Goal: Information Seeking & Learning: Learn about a topic

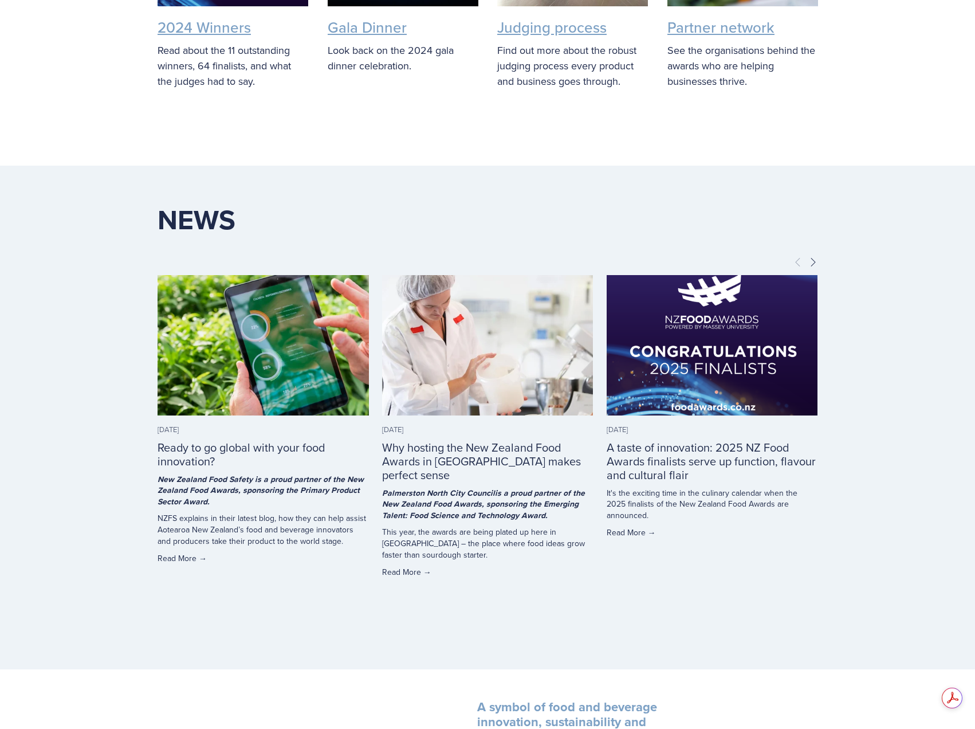
scroll to position [2857, 0]
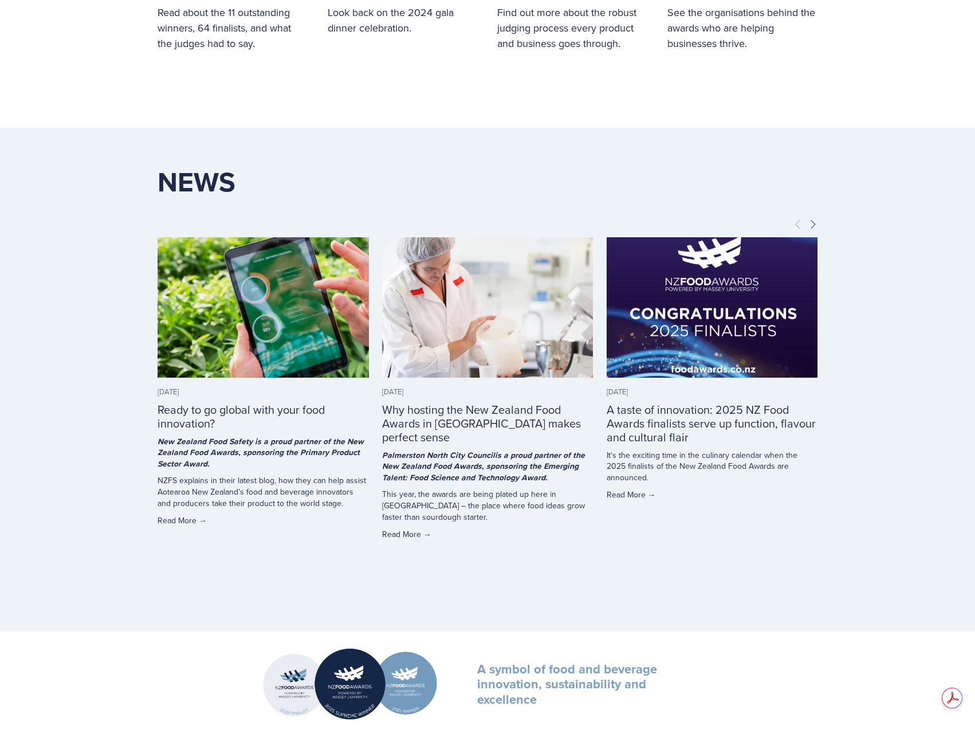
drag, startPoint x: 892, startPoint y: 490, endPoint x: 890, endPoint y: 534, distance: 44.1
click at [896, 492] on section "News News Oct 1, 2025 Ready to go global with your food innovation? Oct 1, 2025…" at bounding box center [487, 380] width 975 height 504
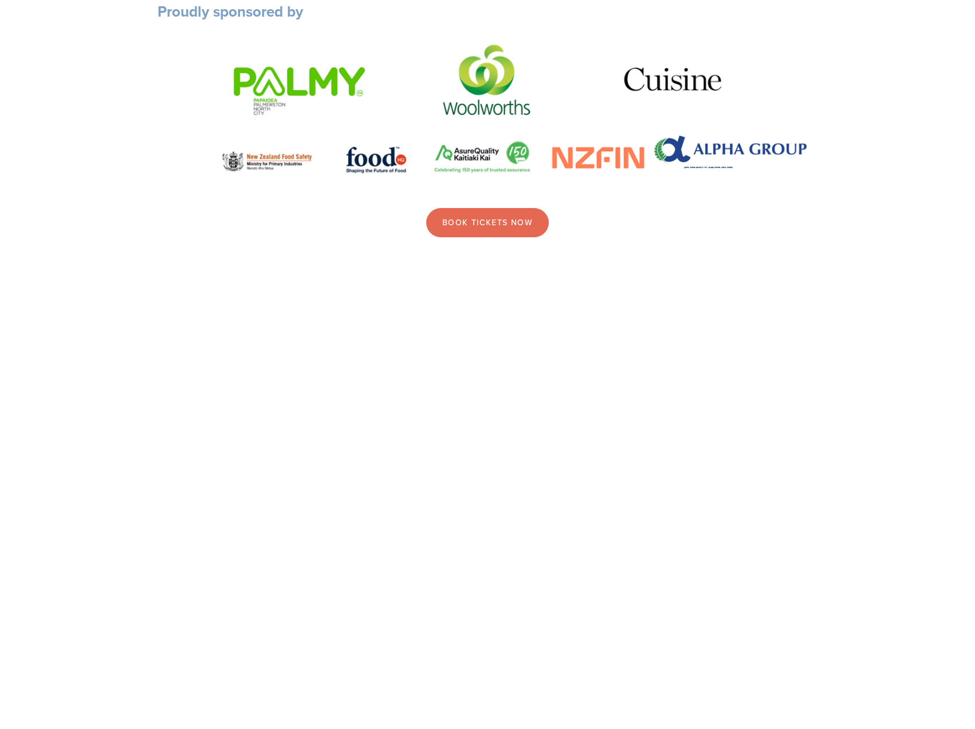
drag, startPoint x: 875, startPoint y: 565, endPoint x: 882, endPoint y: 384, distance: 180.6
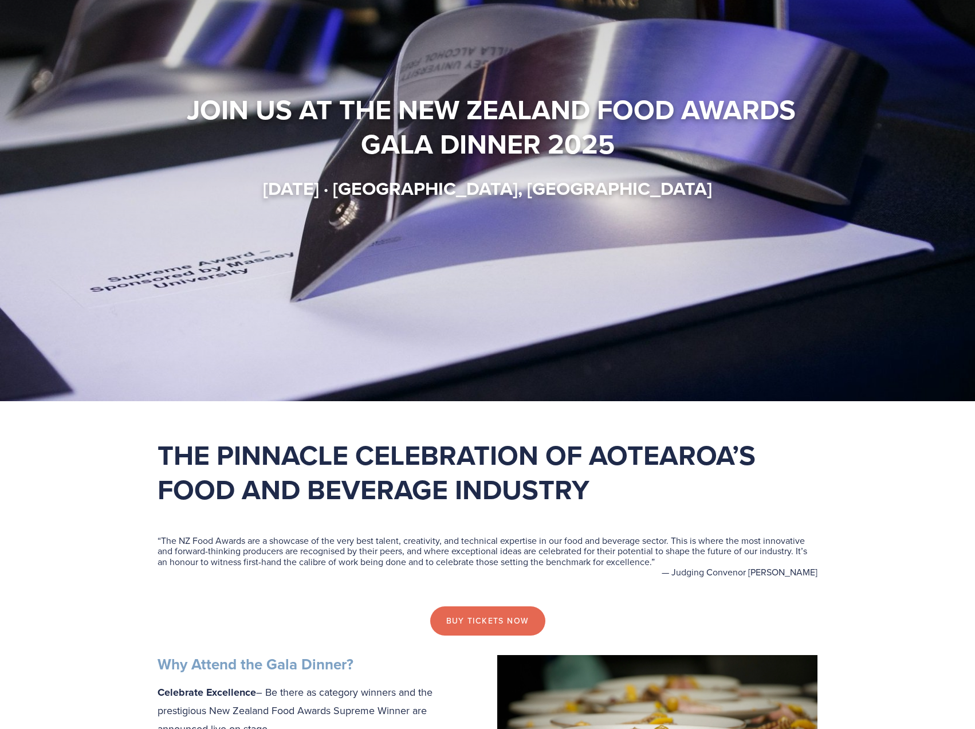
scroll to position [0, 0]
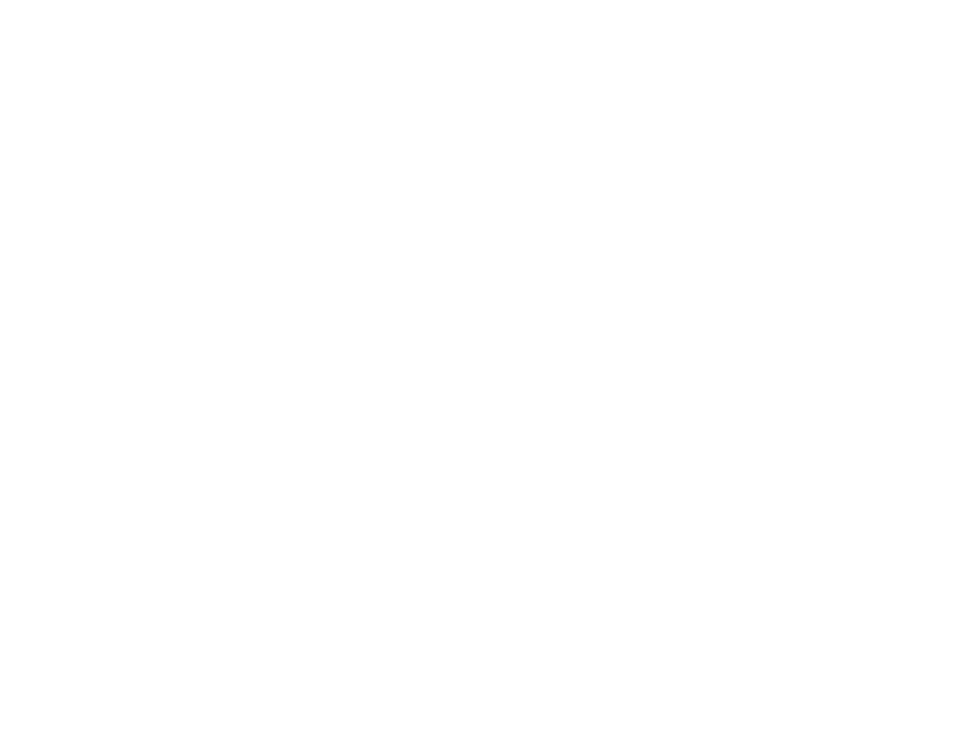
drag, startPoint x: 882, startPoint y: 384, endPoint x: 865, endPoint y: 579, distance: 195.5
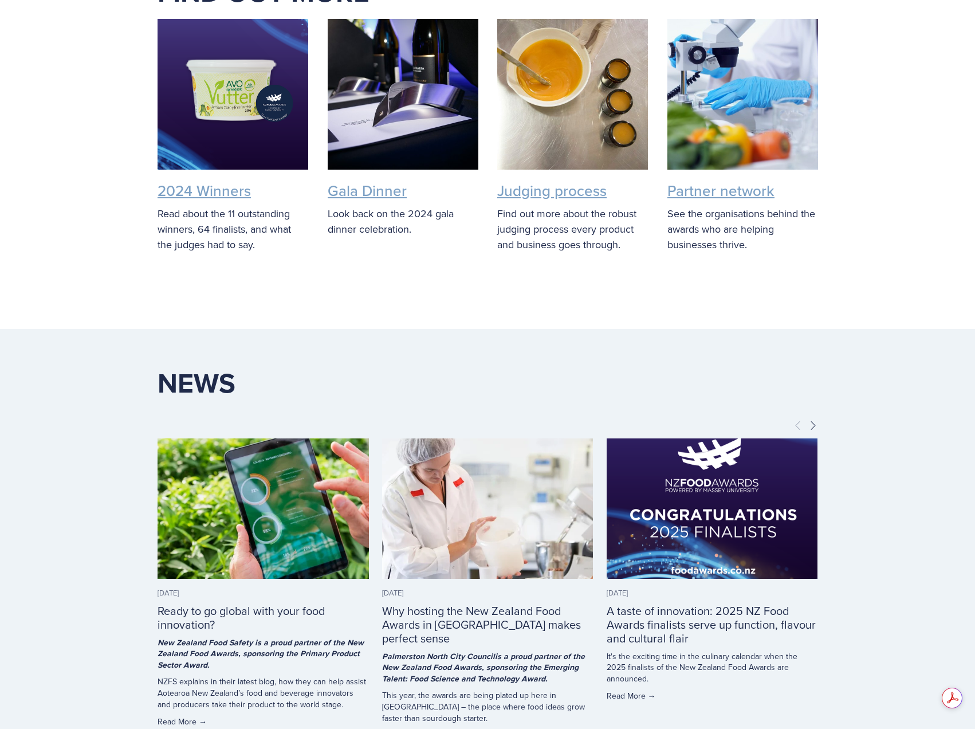
scroll to position [3000, 0]
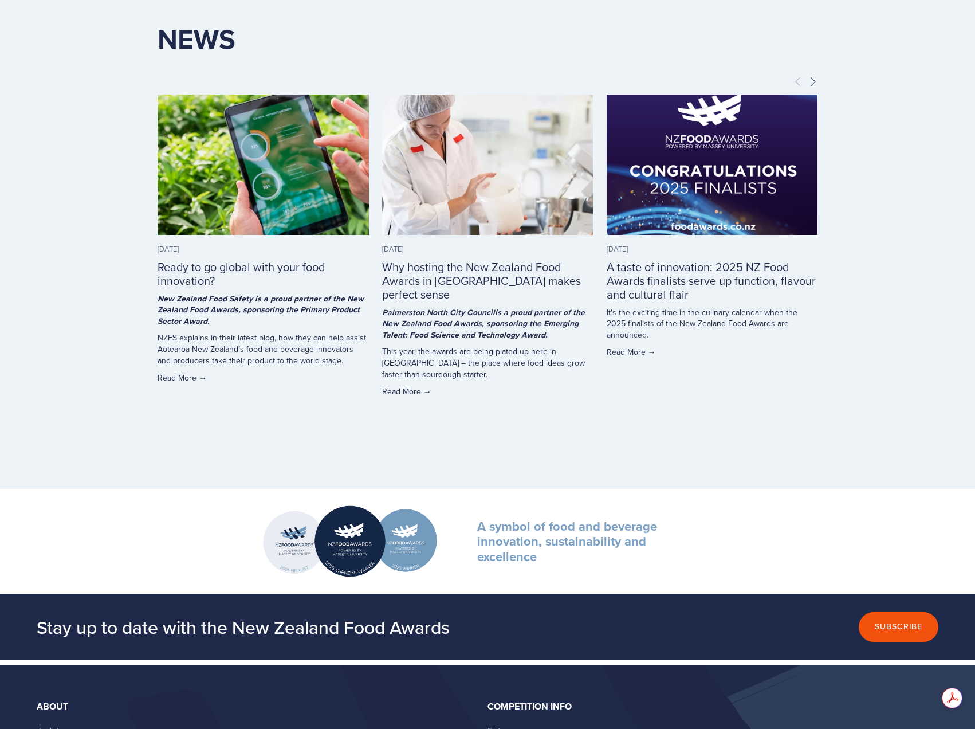
click at [828, 411] on div "News News Oct 1, 2025 Ready to go global with your food innovation? Oct 1, 2025…" at bounding box center [487, 237] width 733 height 504
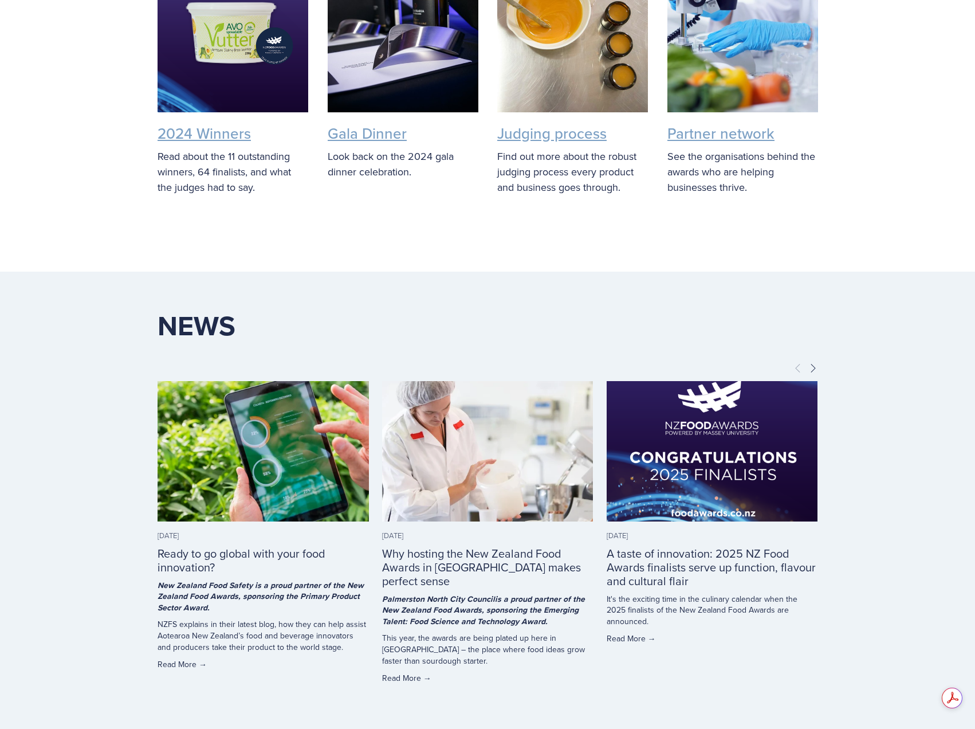
click at [688, 583] on link "A taste of innovation: 2025 NZ Food Awards finalists serve up function, flavour…" at bounding box center [711, 567] width 209 height 44
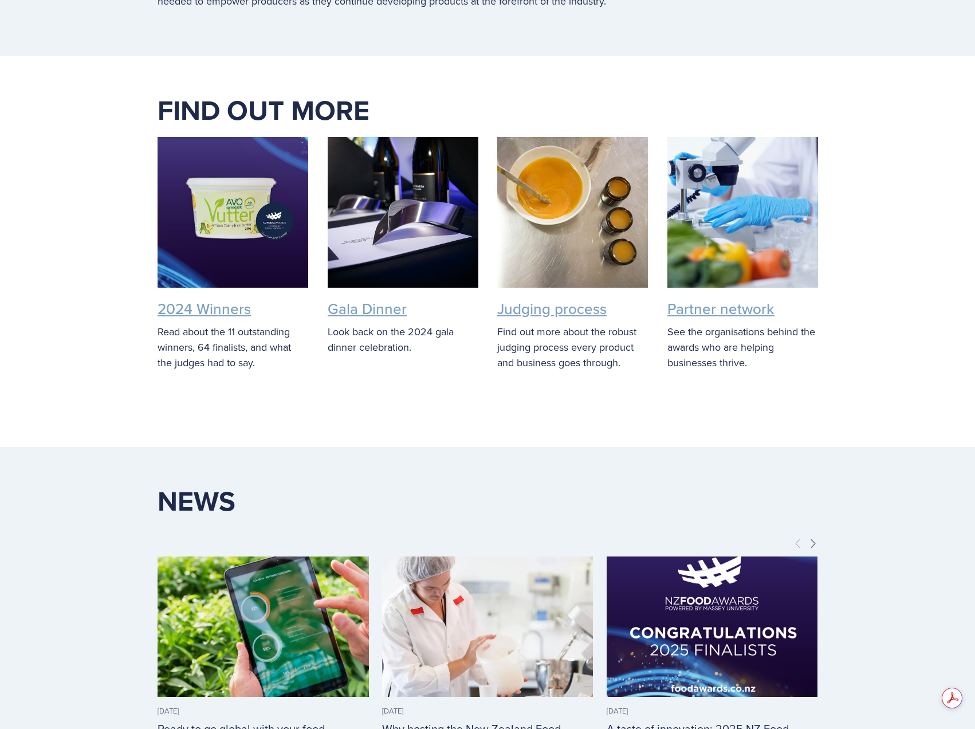
scroll to position [0, 0]
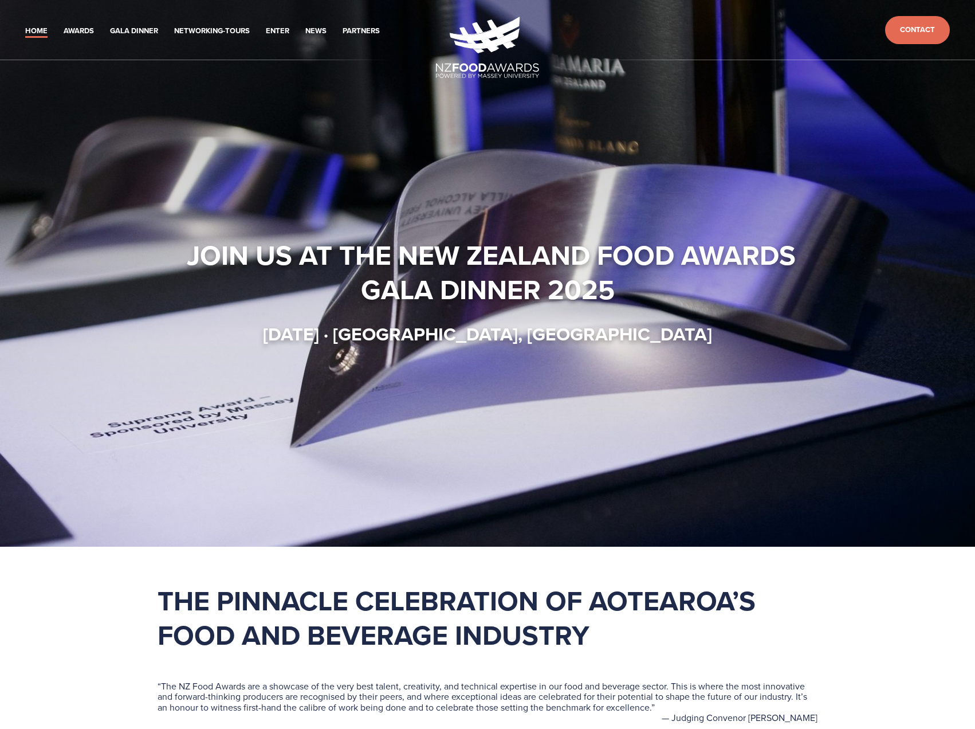
drag, startPoint x: 787, startPoint y: 529, endPoint x: 753, endPoint y: 116, distance: 413.9
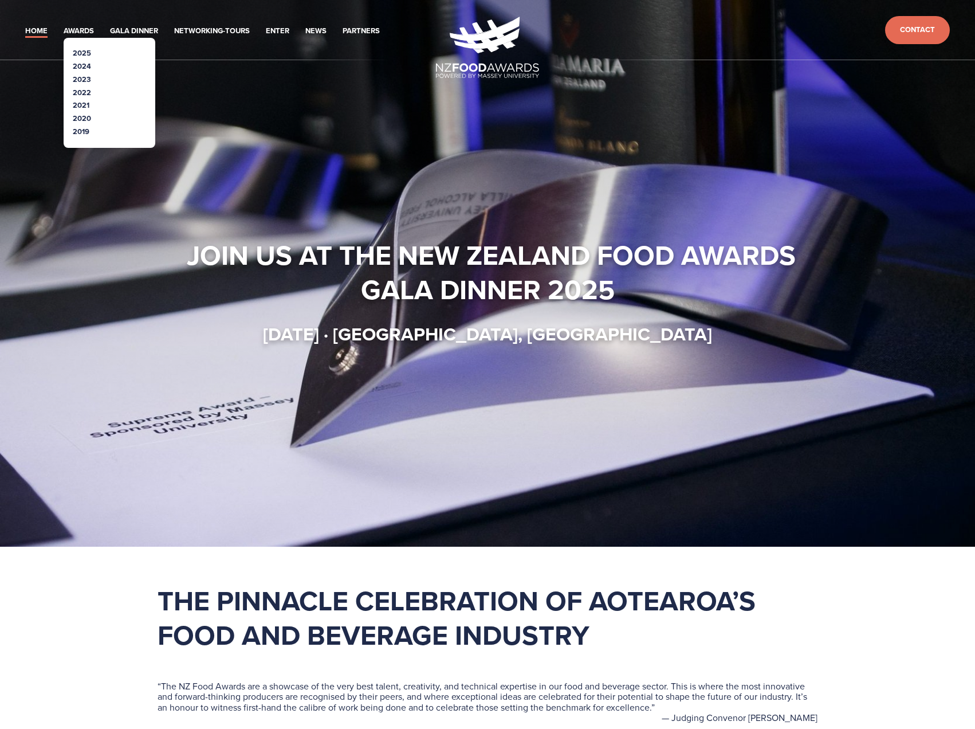
click at [82, 51] on link "2025" at bounding box center [82, 53] width 18 height 11
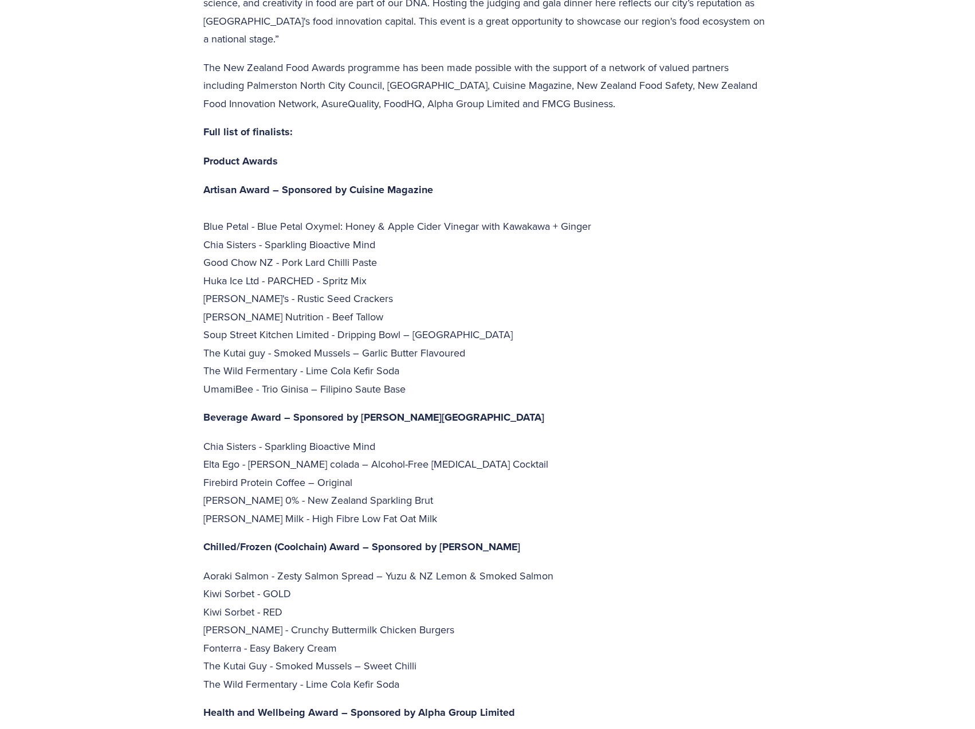
scroll to position [2406, 0]
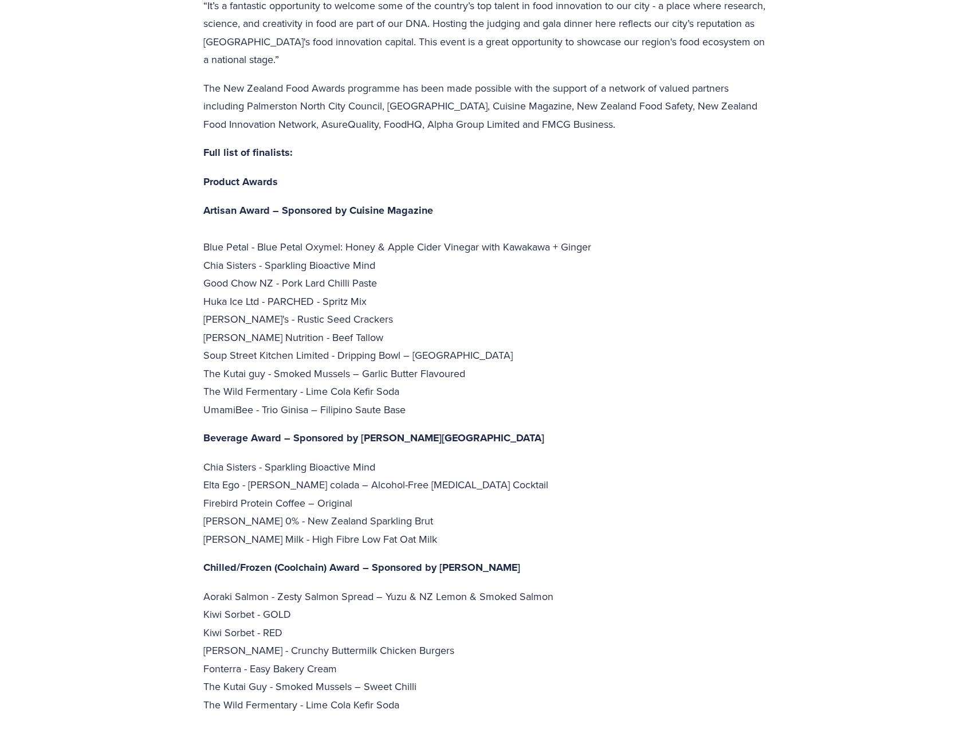
click at [395, 206] on p "Artisan Award – Sponsored by Cuisine Magazine Blue Petal - Blue Petal Oxymel: H…" at bounding box center [487, 309] width 568 height 217
click at [395, 211] on p "Artisan Award – Sponsored by Cuisine Magazine Blue Petal - Blue Petal Oxymel: H…" at bounding box center [487, 309] width 568 height 217
drag, startPoint x: 394, startPoint y: 213, endPoint x: 294, endPoint y: 215, distance: 100.3
click at [294, 215] on p "Artisan Award – Sponsored by Cuisine Magazine Blue Petal - Blue Petal Oxymel: H…" at bounding box center [487, 309] width 568 height 217
click at [556, 268] on p "Artisan Award – Sponsored by Cuisine Magazine Blue Petal - Blue Petal Oxymel: H…" at bounding box center [487, 309] width 568 height 217
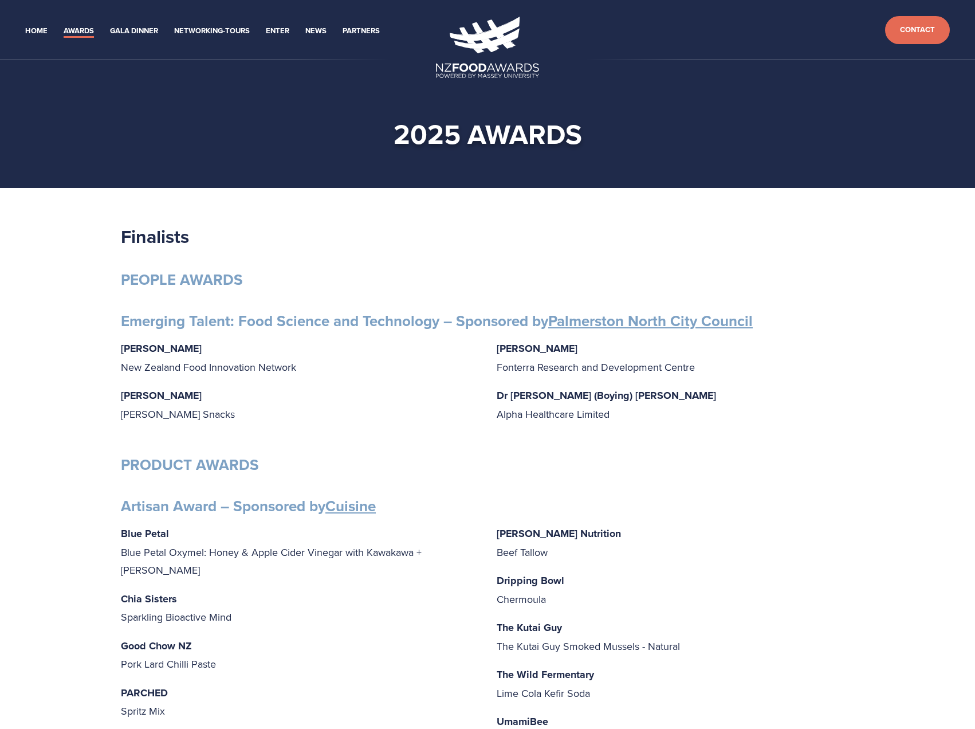
drag, startPoint x: 855, startPoint y: 398, endPoint x: 733, endPoint y: 363, distance: 126.9
click at [733, 363] on p "Aimee Wang Fonterra Research and Development Centre" at bounding box center [676, 357] width 358 height 37
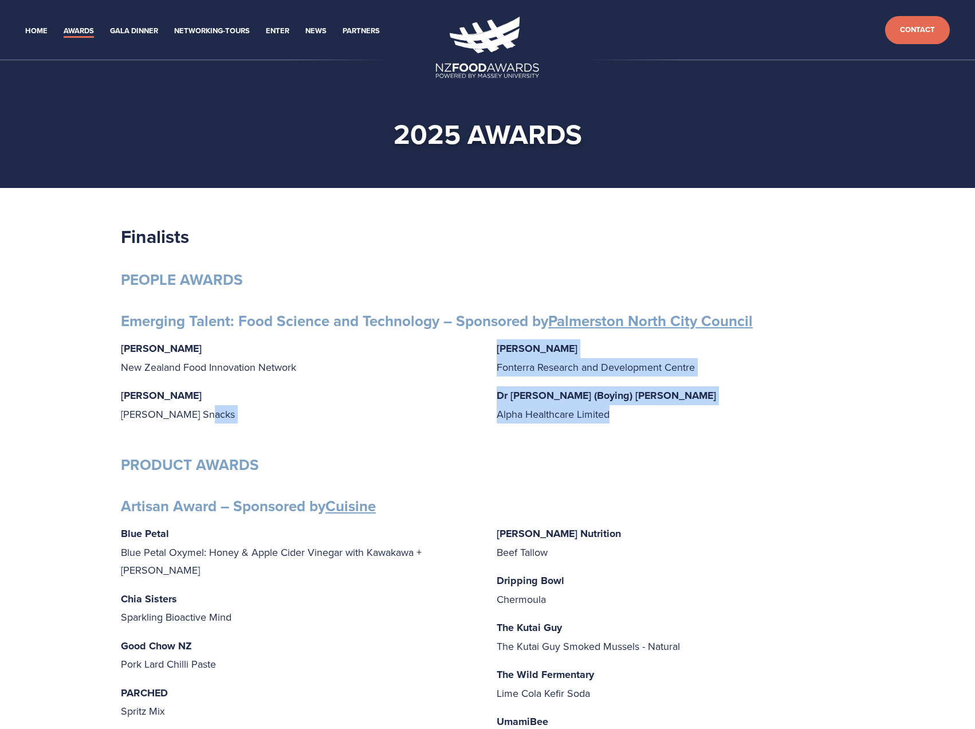
drag, startPoint x: 640, startPoint y: 415, endPoint x: 483, endPoint y: 411, distance: 157.0
click at [483, 411] on div "Gabrielle Lobo New Zealand Food Innovation Network Grace Queenin Griffin’s Snac…" at bounding box center [487, 386] width 733 height 94
click at [705, 423] on div "Gabrielle Lobo New Zealand Food Innovation Network Grace Queenin Griffin’s Snac…" at bounding box center [487, 386] width 733 height 94
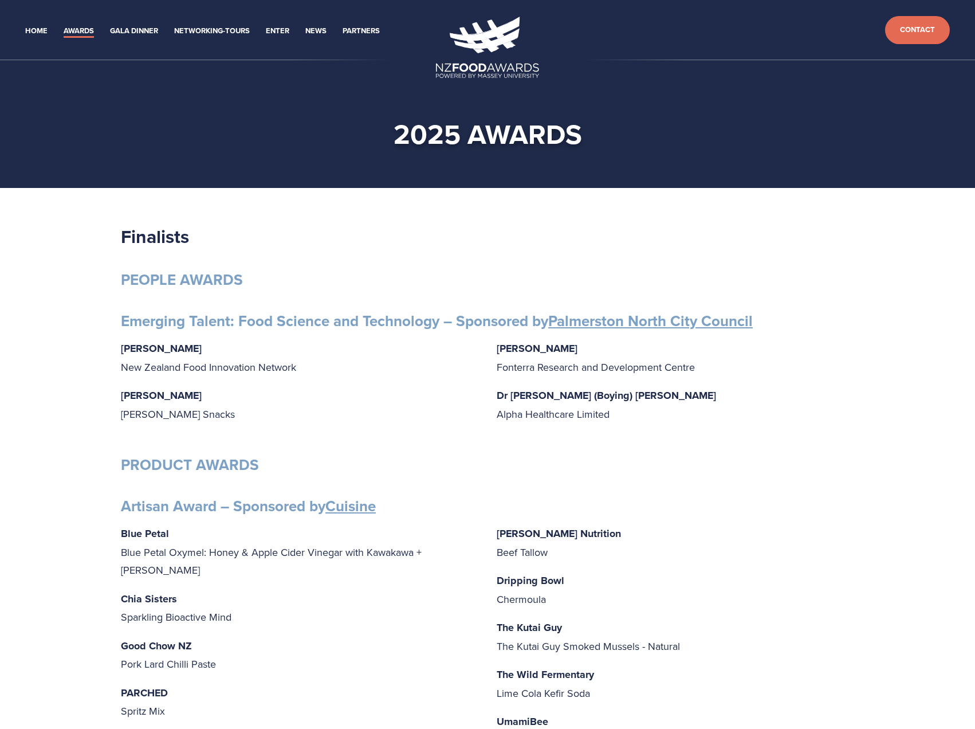
drag, startPoint x: 859, startPoint y: 567, endPoint x: 843, endPoint y: 345, distance: 222.9
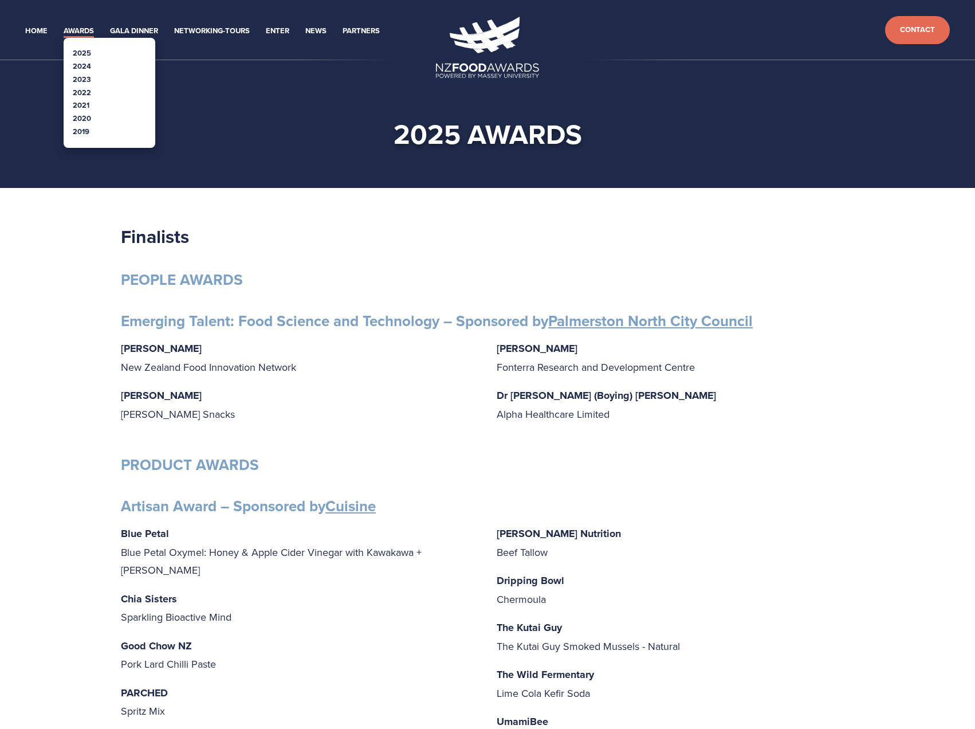
click at [83, 69] on link "2024" at bounding box center [82, 66] width 18 height 11
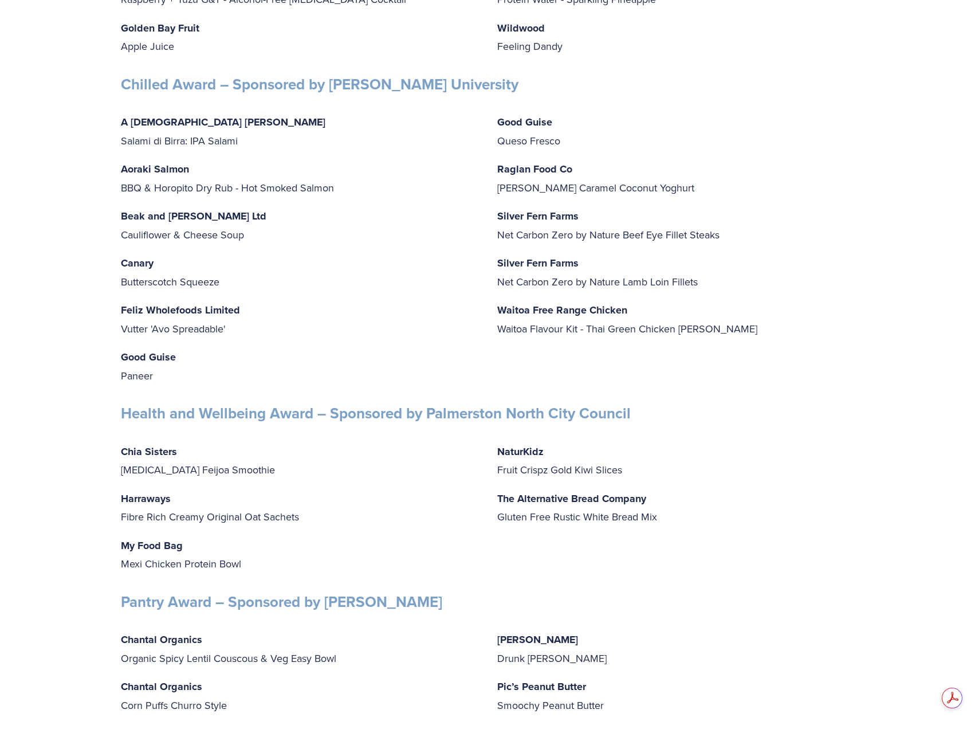
scroll to position [4269, 0]
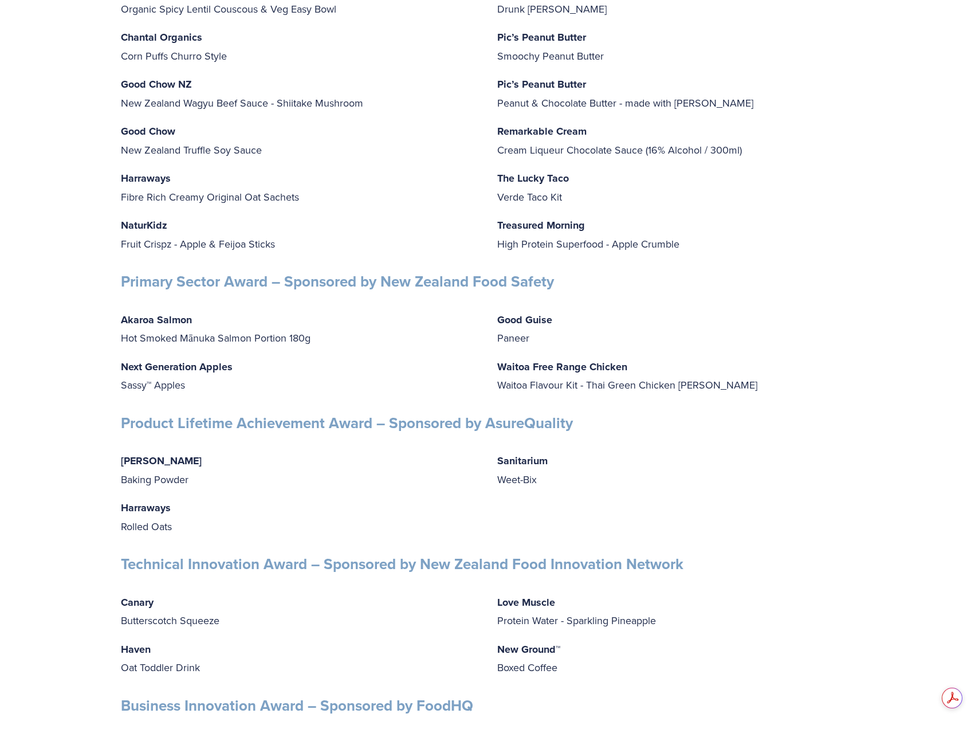
drag, startPoint x: 0, startPoint y: 0, endPoint x: 899, endPoint y: 602, distance: 1082.0
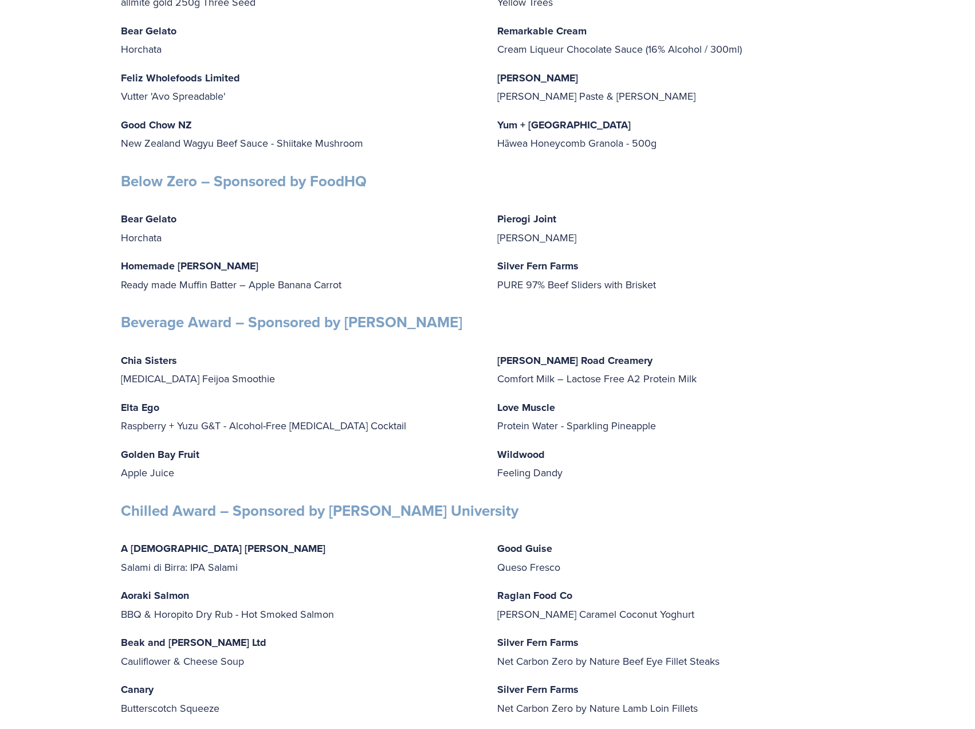
scroll to position [0, 0]
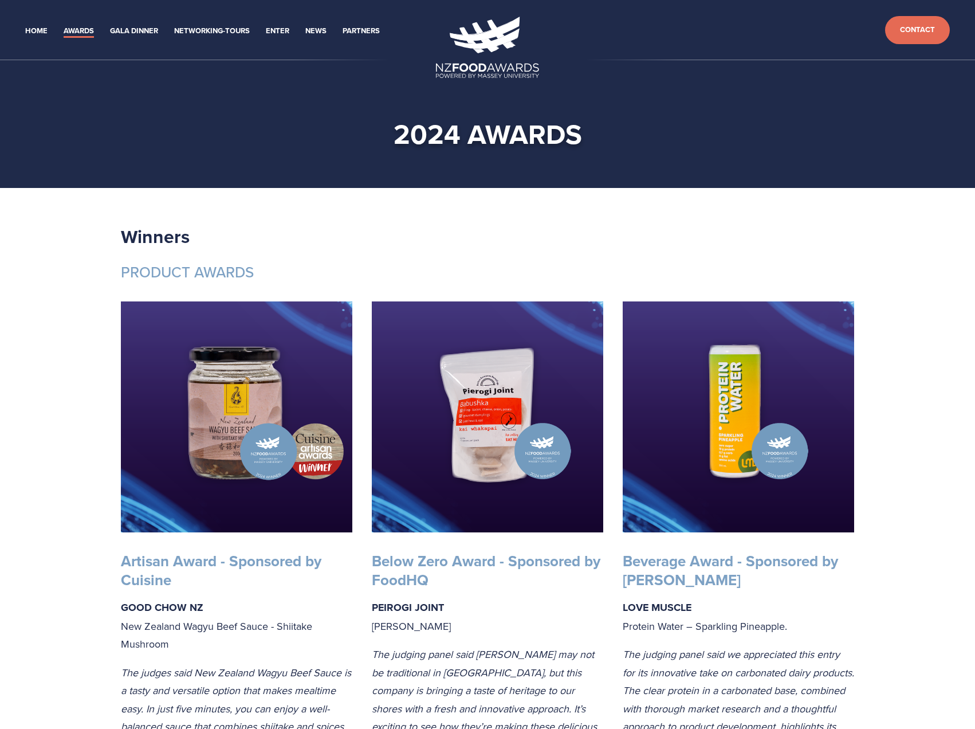
drag, startPoint x: 893, startPoint y: 598, endPoint x: 460, endPoint y: 148, distance: 624.4
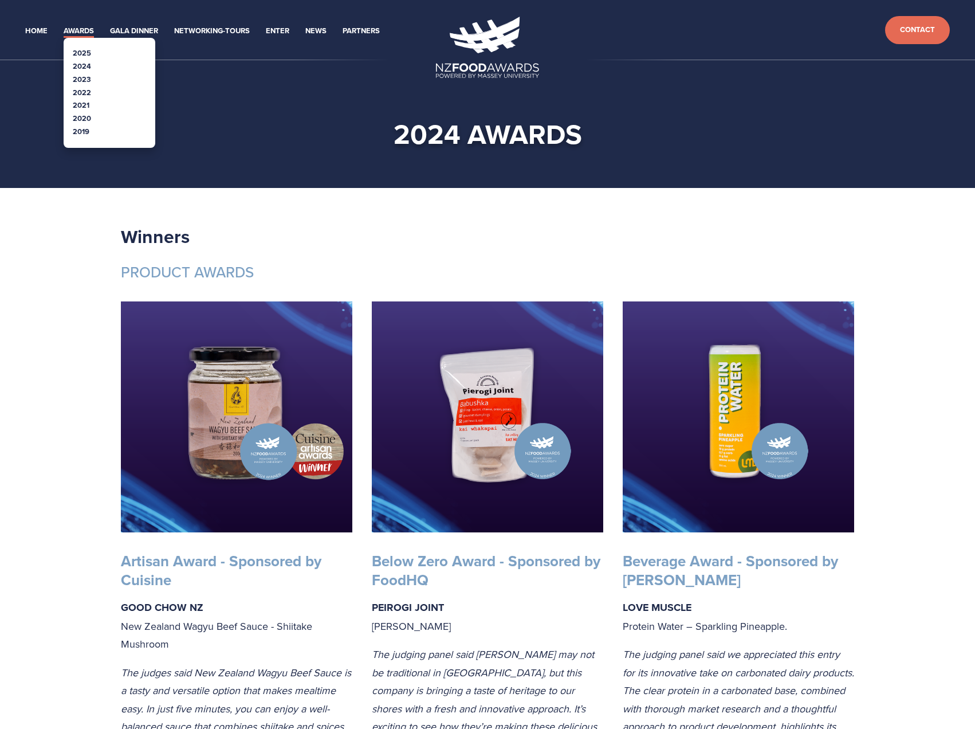
click at [82, 81] on link "2023" at bounding box center [82, 79] width 18 height 11
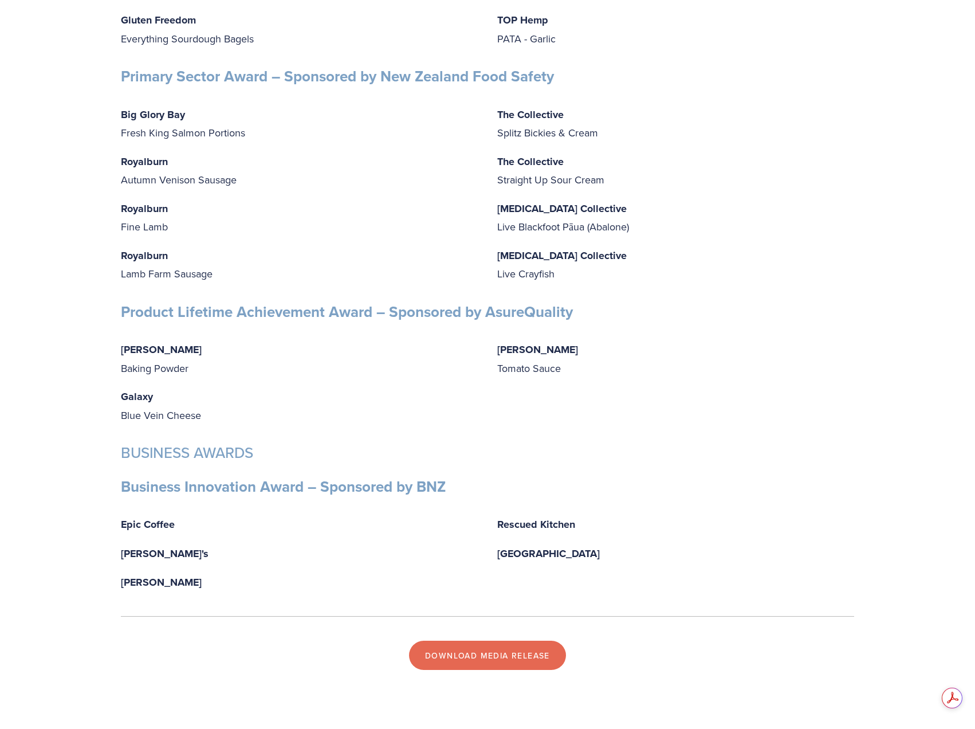
scroll to position [3486, 0]
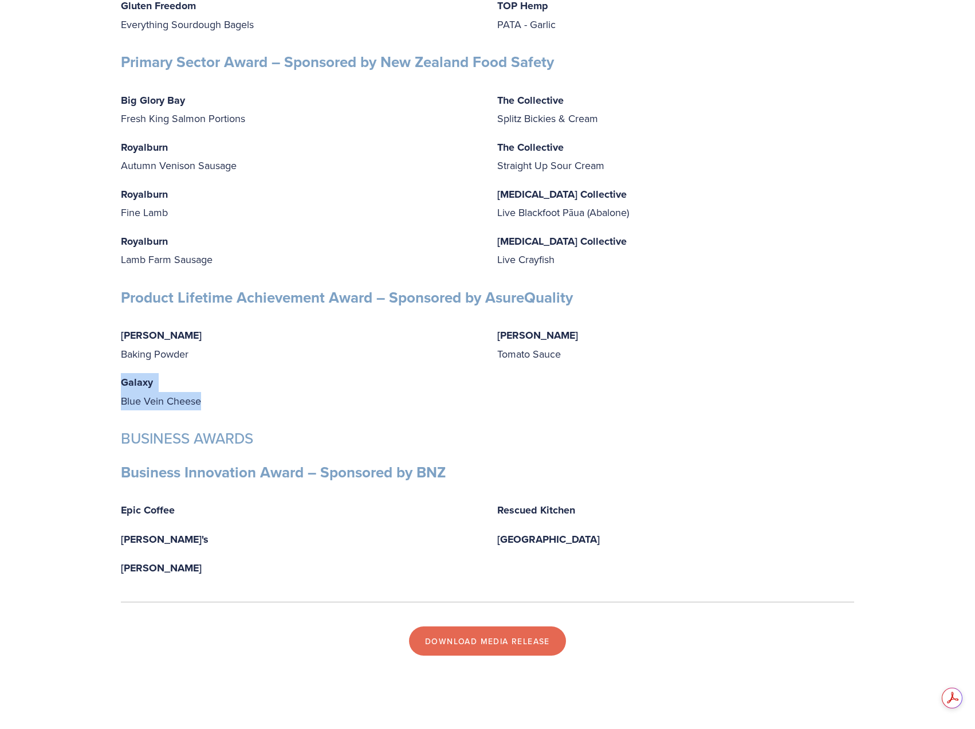
drag, startPoint x: 238, startPoint y: 425, endPoint x: 109, endPoint y: 407, distance: 130.7
click at [779, 448] on h3 "BUSINESS AWARDS" at bounding box center [487, 438] width 733 height 19
drag, startPoint x: 177, startPoint y: 411, endPoint x: 113, endPoint y: 402, distance: 64.3
click at [113, 402] on div "Edmonds Baking Powder Galaxy Blue Vein Cheese" at bounding box center [299, 367] width 376 height 103
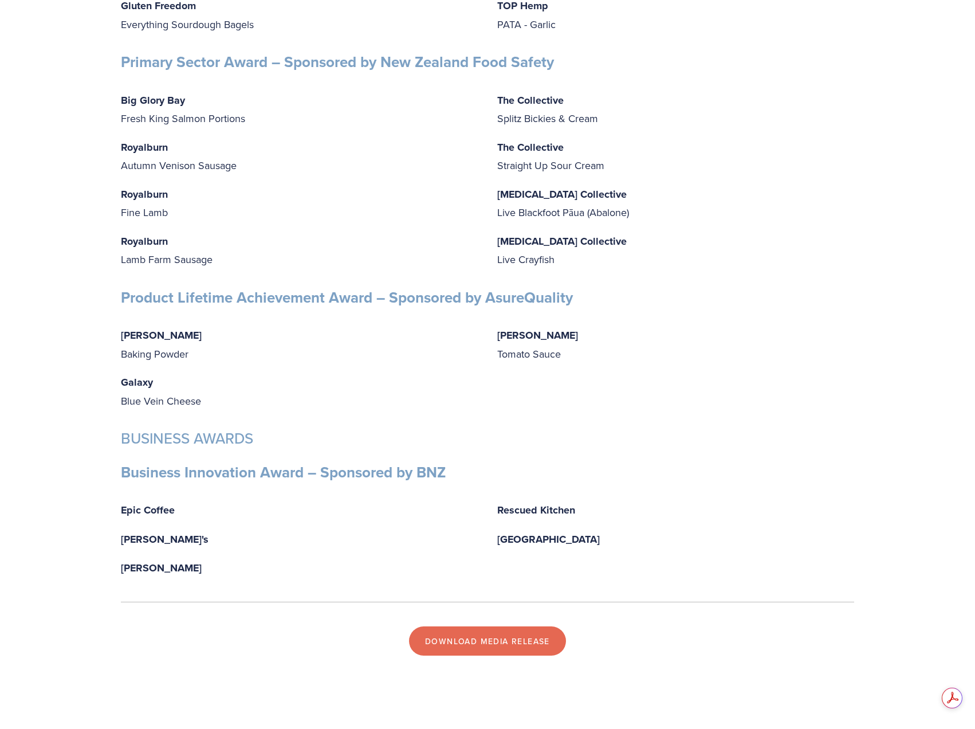
click at [802, 513] on div "Rescued Kitchen Royalburn Station" at bounding box center [676, 524] width 376 height 67
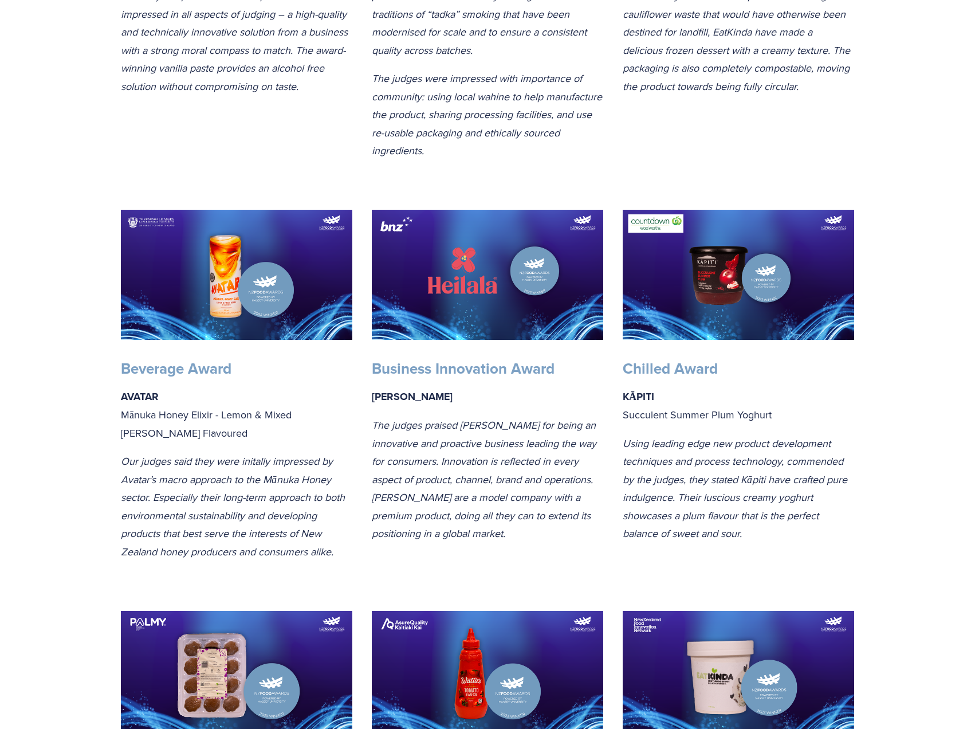
scroll to position [0, 0]
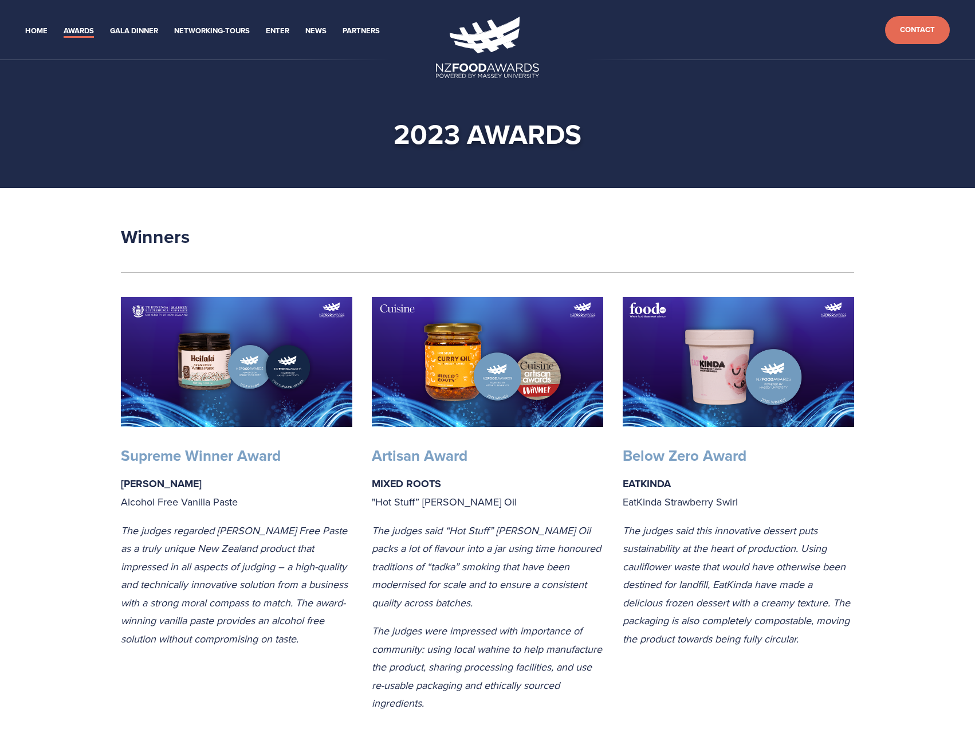
drag, startPoint x: 871, startPoint y: 592, endPoint x: 851, endPoint y: 315, distance: 278.1
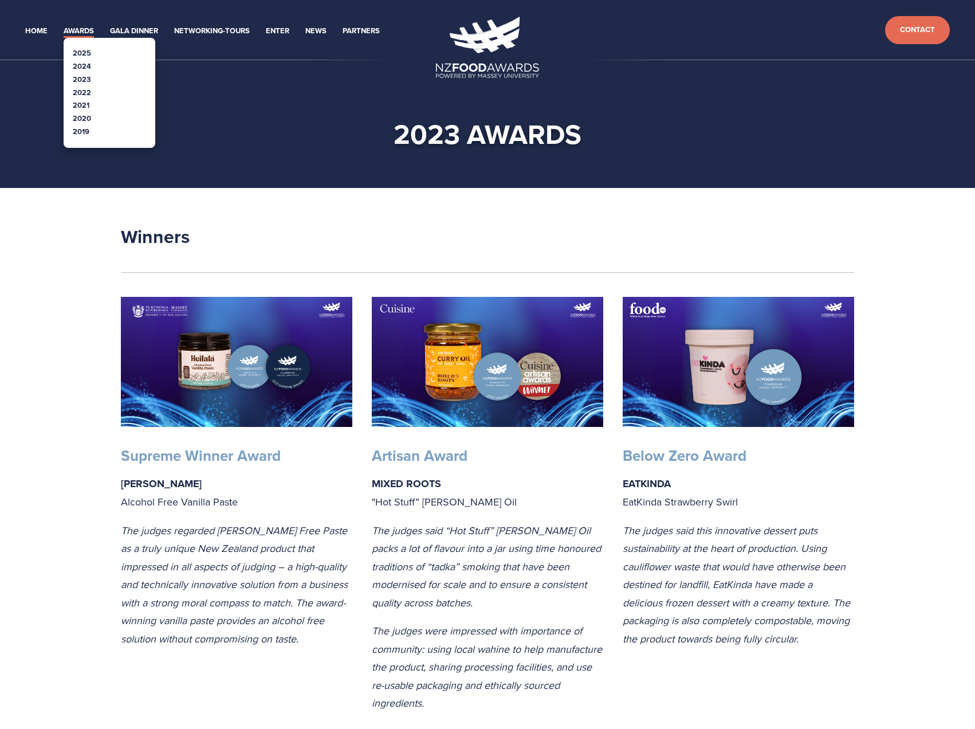
click at [85, 93] on link "2022" at bounding box center [82, 92] width 18 height 11
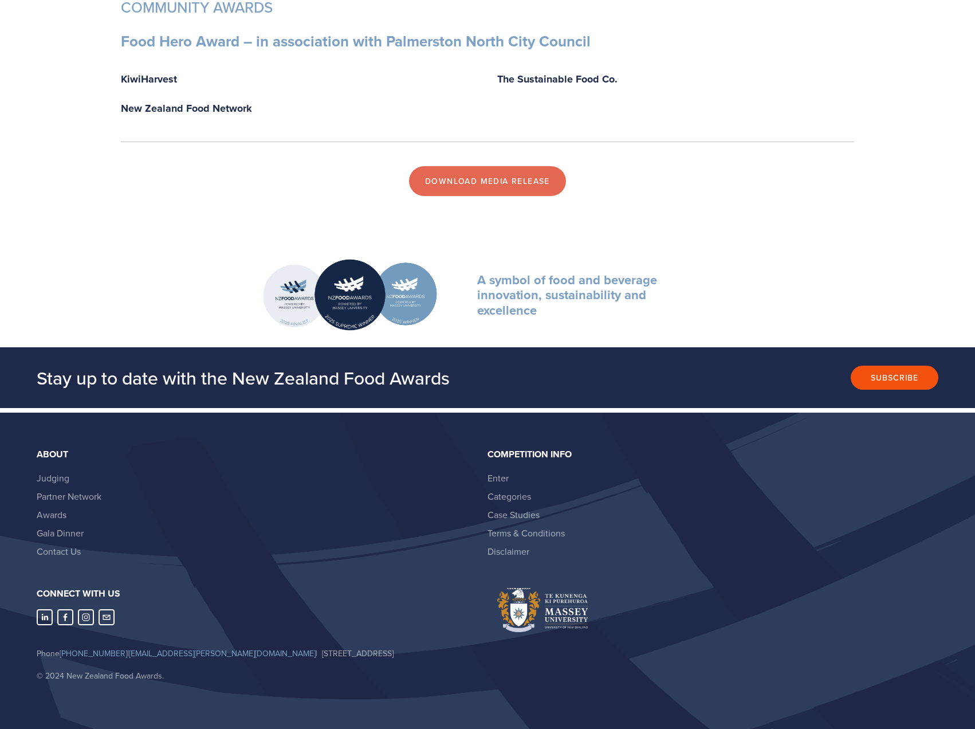
drag, startPoint x: 0, startPoint y: 0, endPoint x: 883, endPoint y: 626, distance: 1082.6
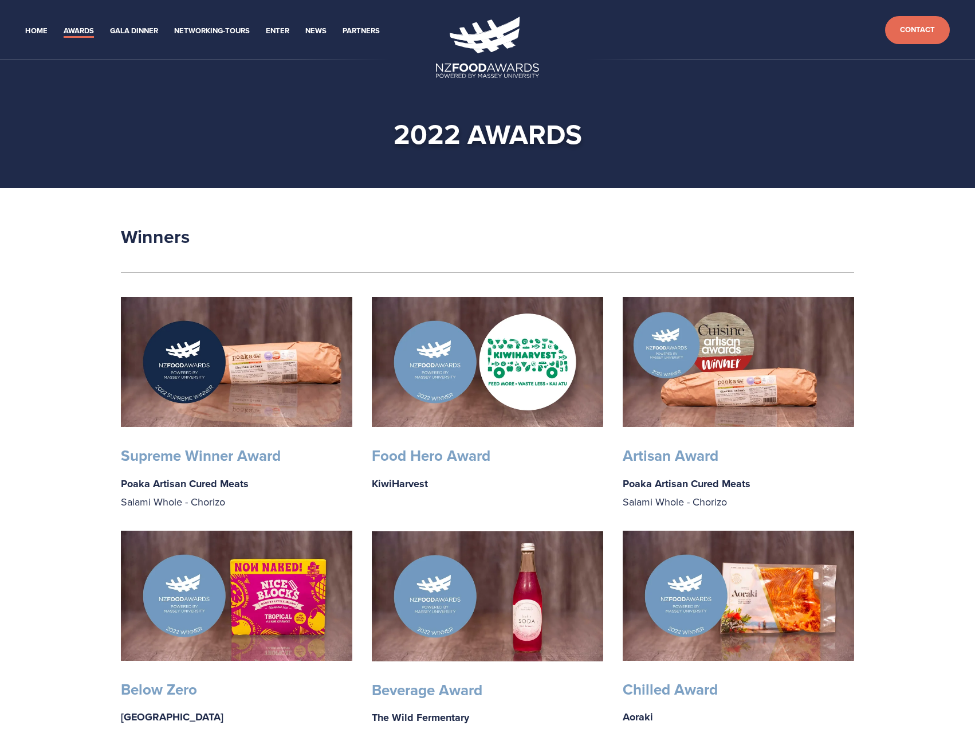
drag, startPoint x: 875, startPoint y: 555, endPoint x: 883, endPoint y: 156, distance: 399.4
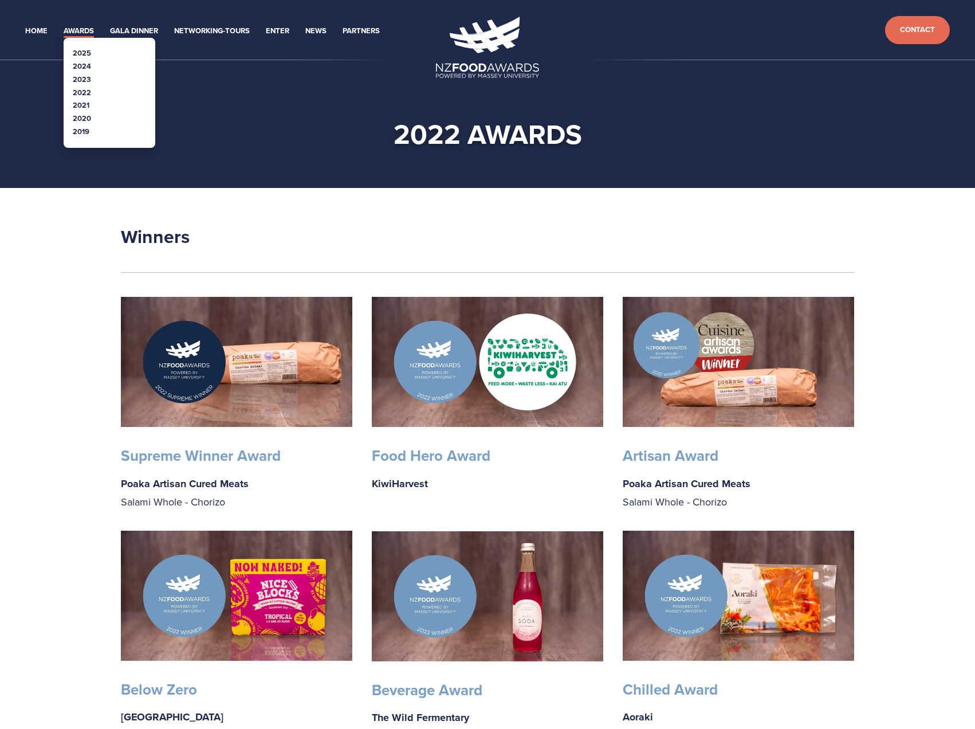
click at [84, 104] on link "2021" at bounding box center [81, 105] width 17 height 11
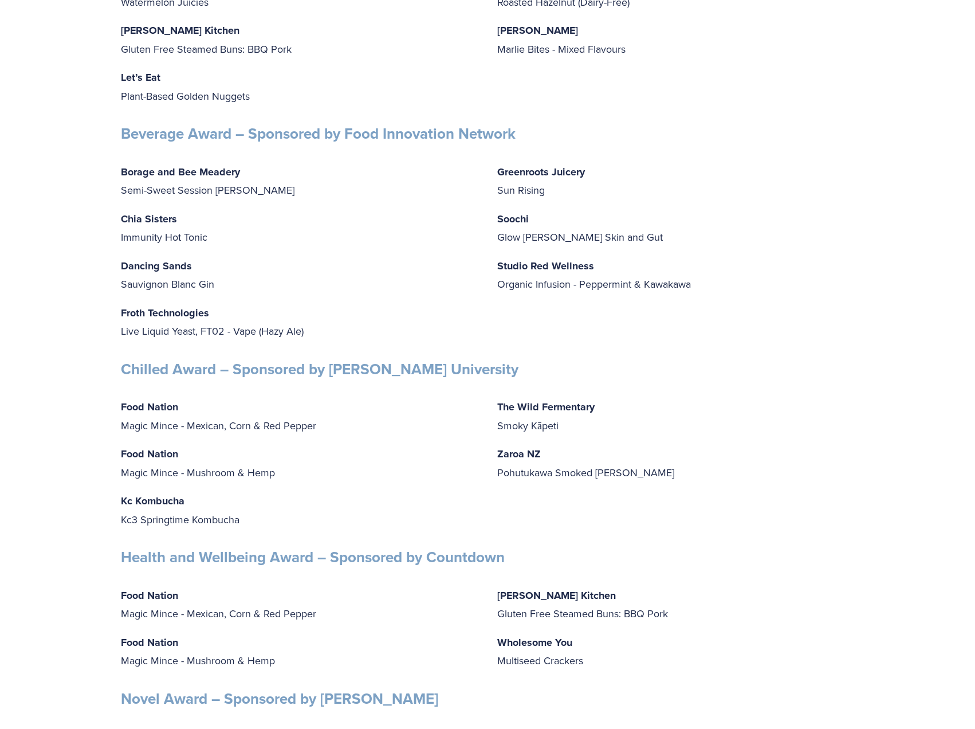
drag, startPoint x: 851, startPoint y: 300, endPoint x: 853, endPoint y: 421, distance: 121.5
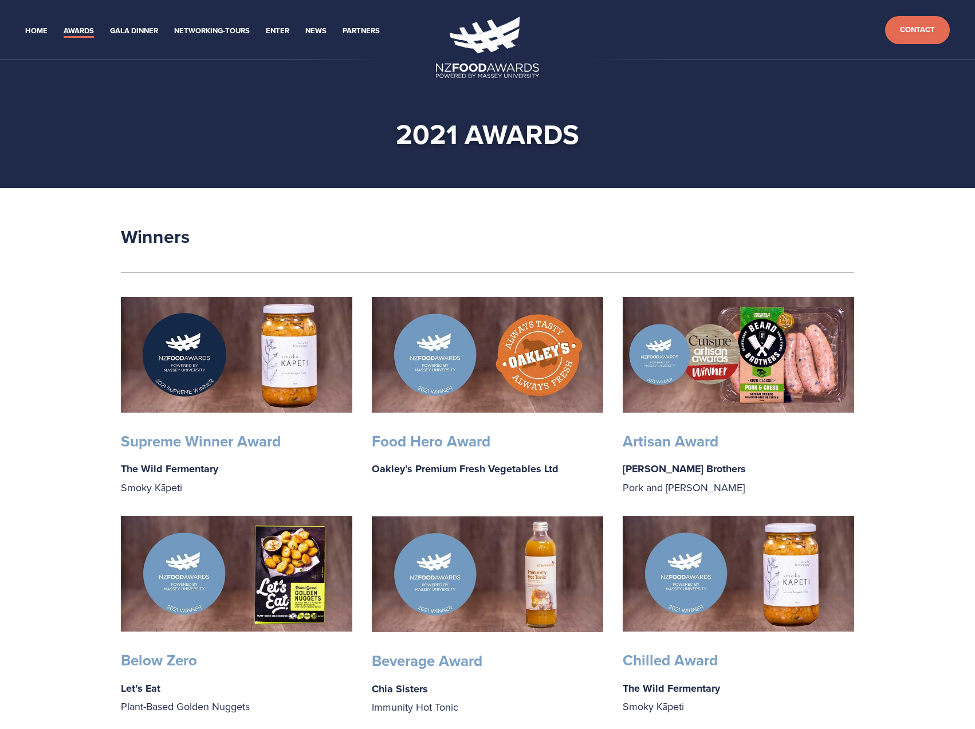
drag, startPoint x: 786, startPoint y: 509, endPoint x: 797, endPoint y: 167, distance: 342.2
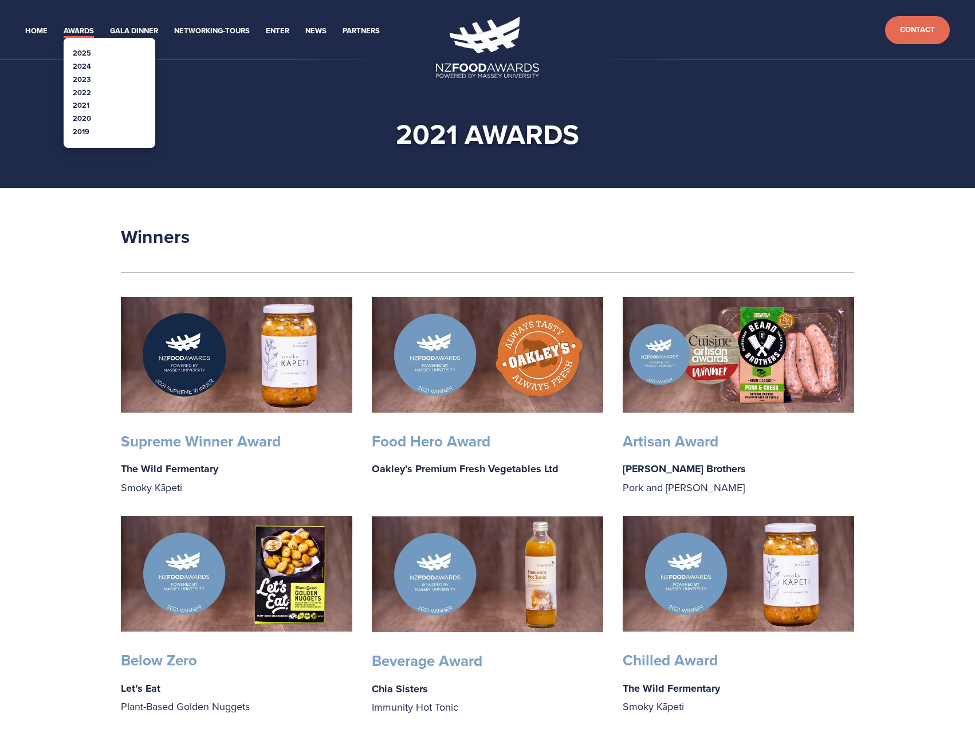
click at [83, 117] on link "2020" at bounding box center [82, 118] width 18 height 11
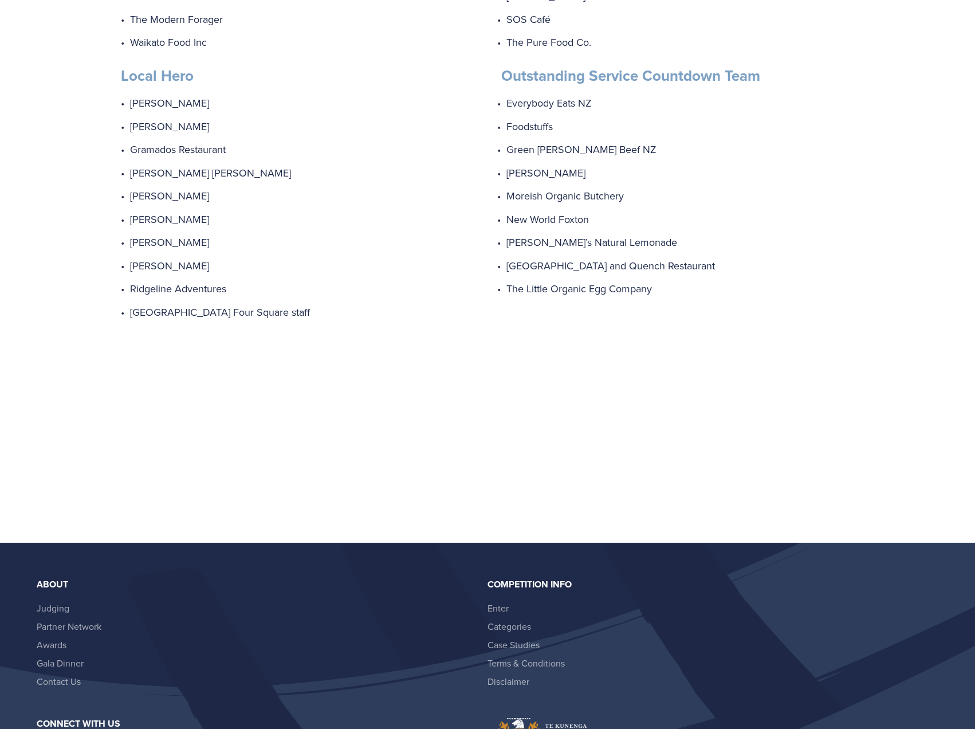
scroll to position [1584, 0]
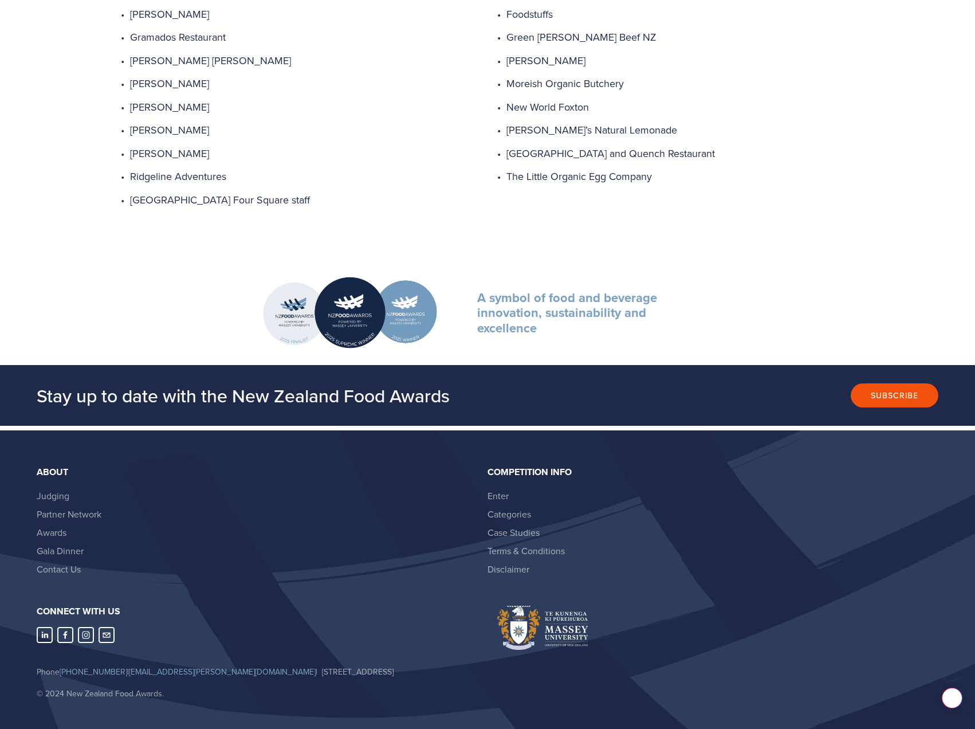
drag, startPoint x: 931, startPoint y: 258, endPoint x: 891, endPoint y: 462, distance: 208.3
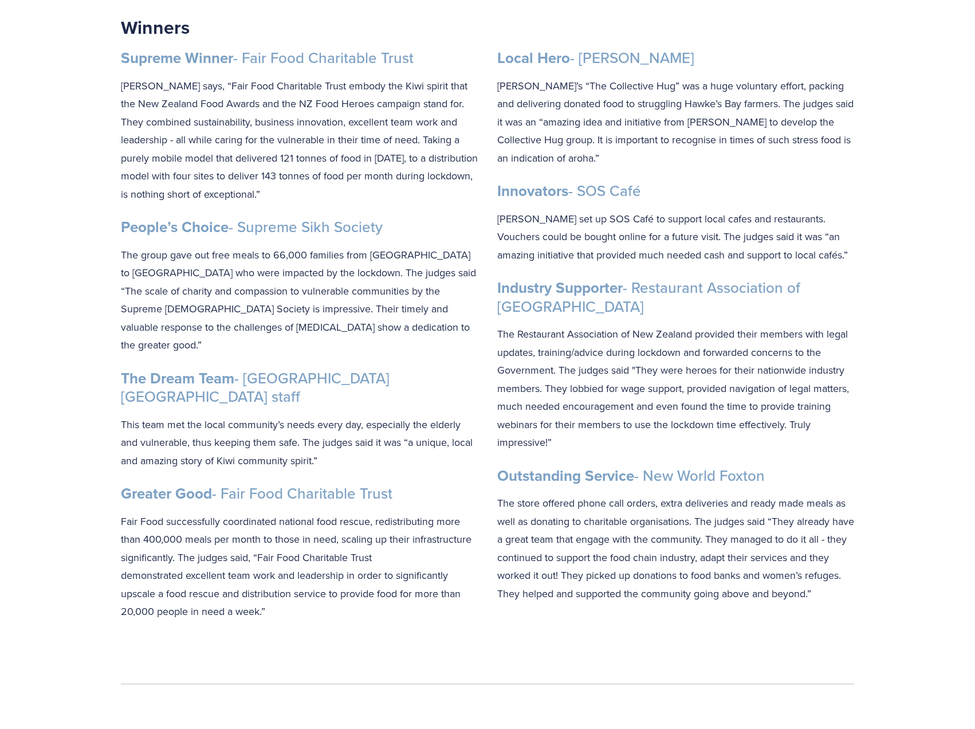
scroll to position [0, 0]
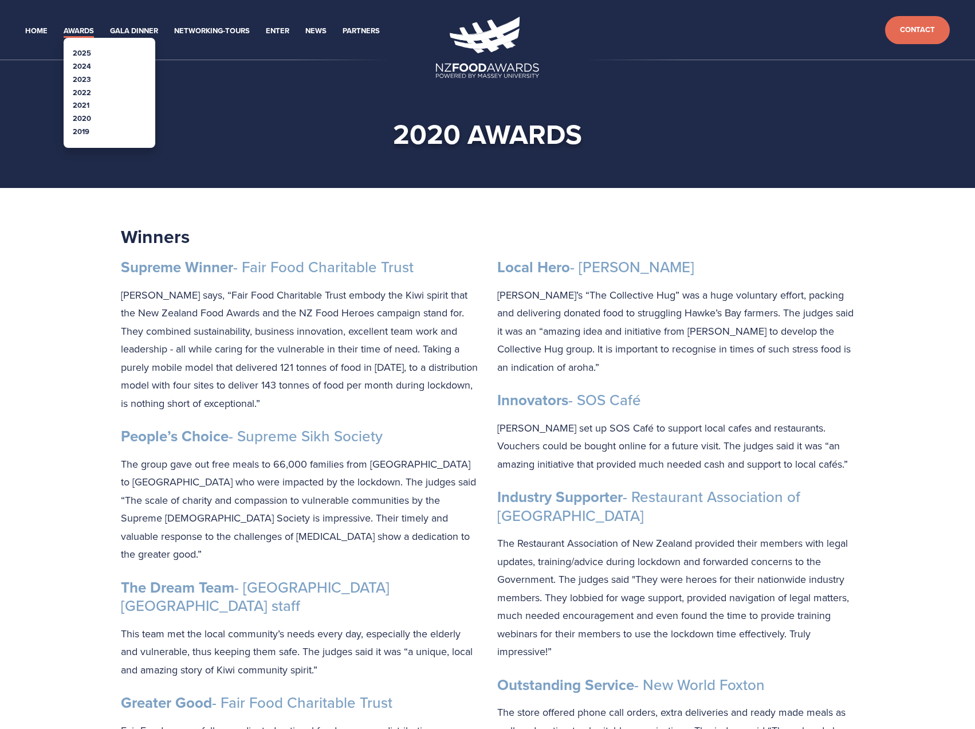
click at [82, 105] on link "2021" at bounding box center [81, 105] width 17 height 11
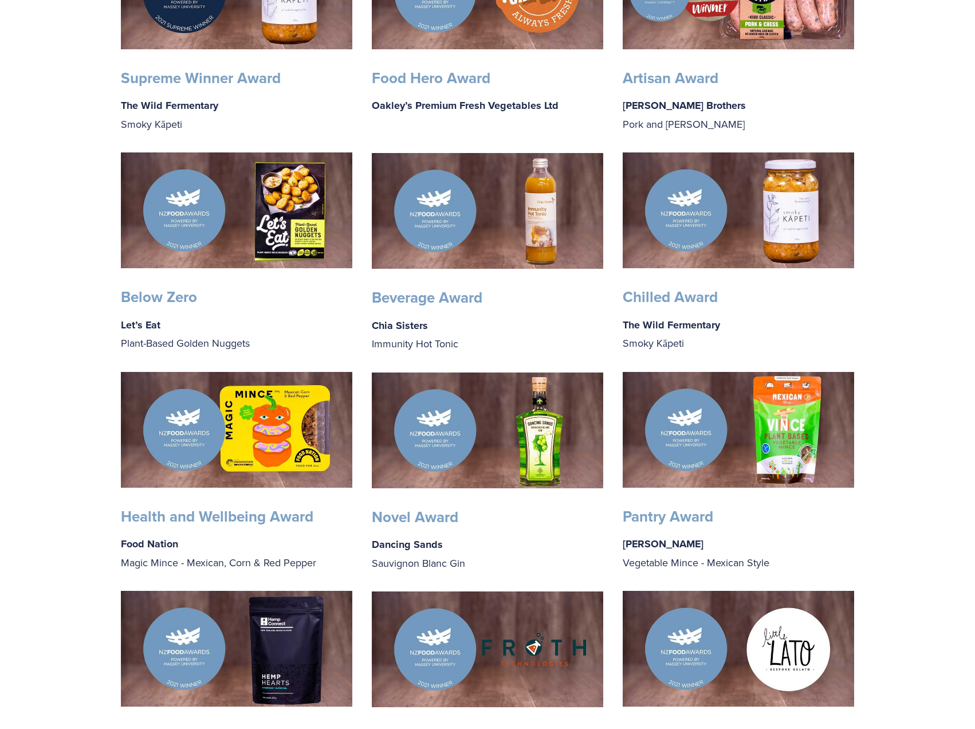
drag, startPoint x: 916, startPoint y: 147, endPoint x: 913, endPoint y: 87, distance: 60.2
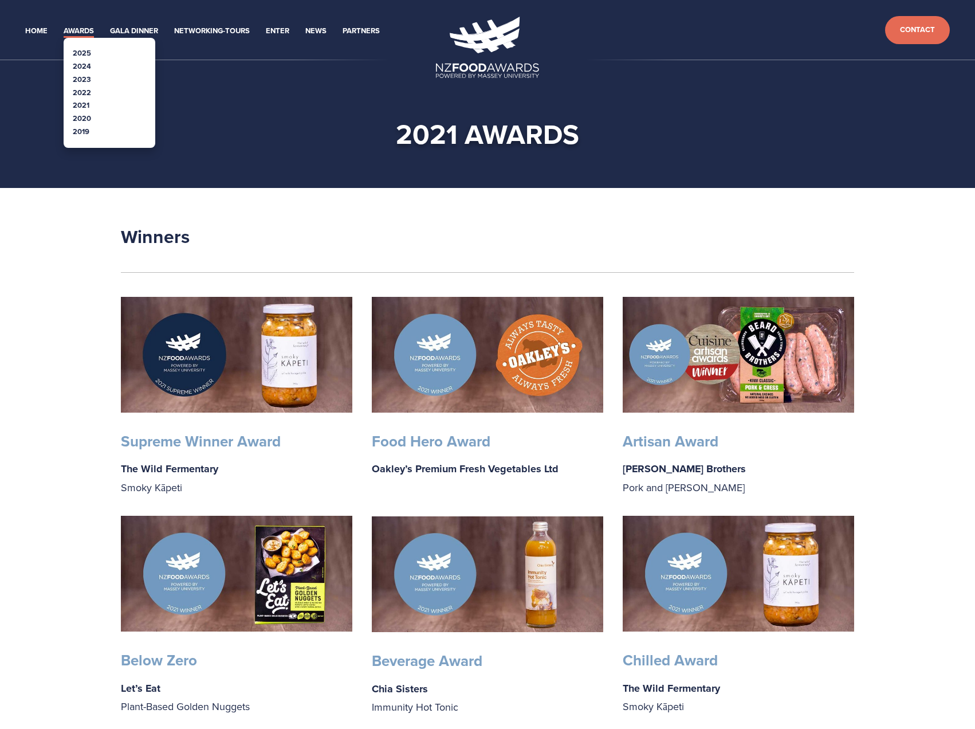
click at [83, 88] on link "2022" at bounding box center [82, 92] width 18 height 11
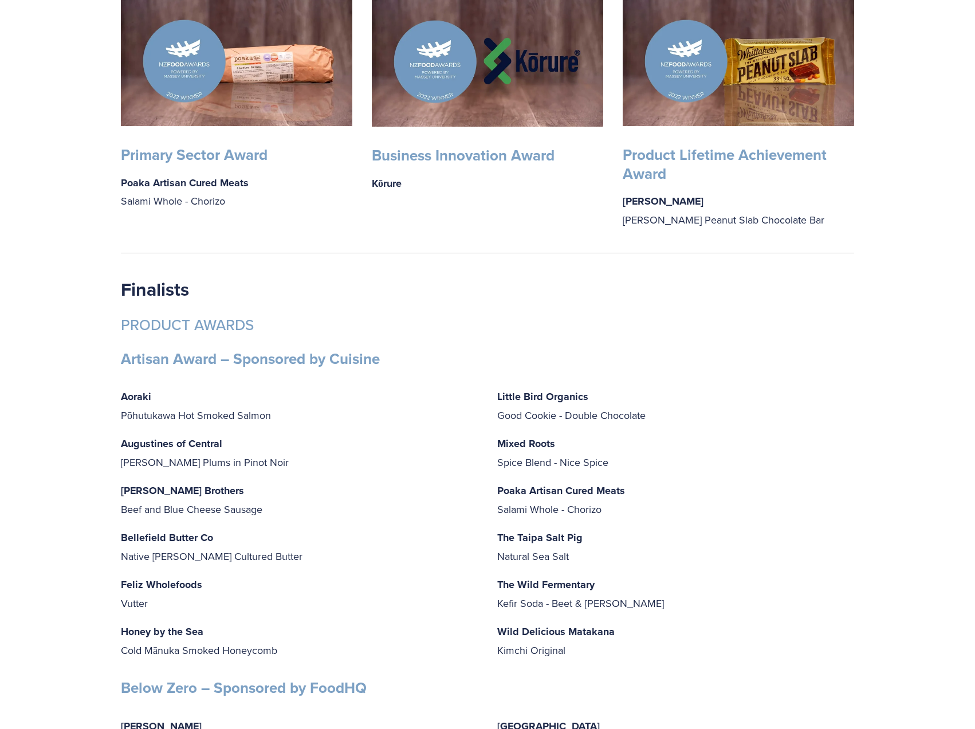
scroll to position [1146, 0]
